Goal: Transaction & Acquisition: Book appointment/travel/reservation

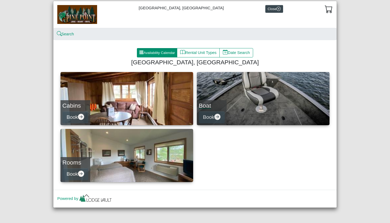
scroll to position [14, 0]
click at [233, 89] on link "Boat Book" at bounding box center [263, 98] width 133 height 53
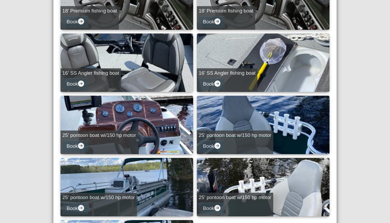
scroll to position [232, 0]
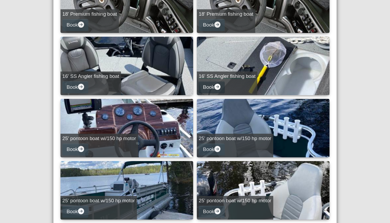
click at [213, 86] on button "Book" at bounding box center [212, 87] width 26 height 12
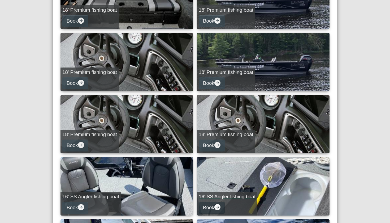
select select "*"
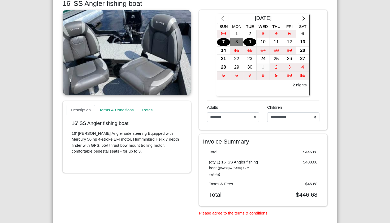
scroll to position [88, 0]
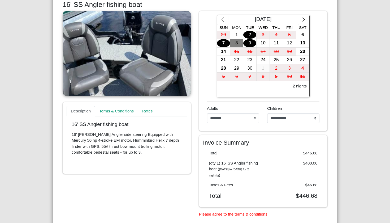
click at [250, 34] on div "2" at bounding box center [249, 35] width 13 height 8
click at [286, 34] on div "5" at bounding box center [289, 35] width 13 height 8
click at [292, 34] on div "5" at bounding box center [289, 35] width 13 height 8
click at [285, 37] on div "5" at bounding box center [289, 35] width 13 height 8
click at [291, 32] on div "5" at bounding box center [289, 35] width 13 height 8
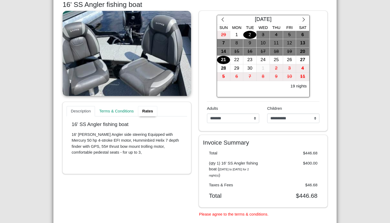
click at [157, 110] on link "Rates" at bounding box center [147, 111] width 19 height 11
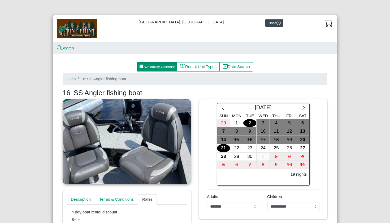
scroll to position [0, 0]
